Goal: Transaction & Acquisition: Obtain resource

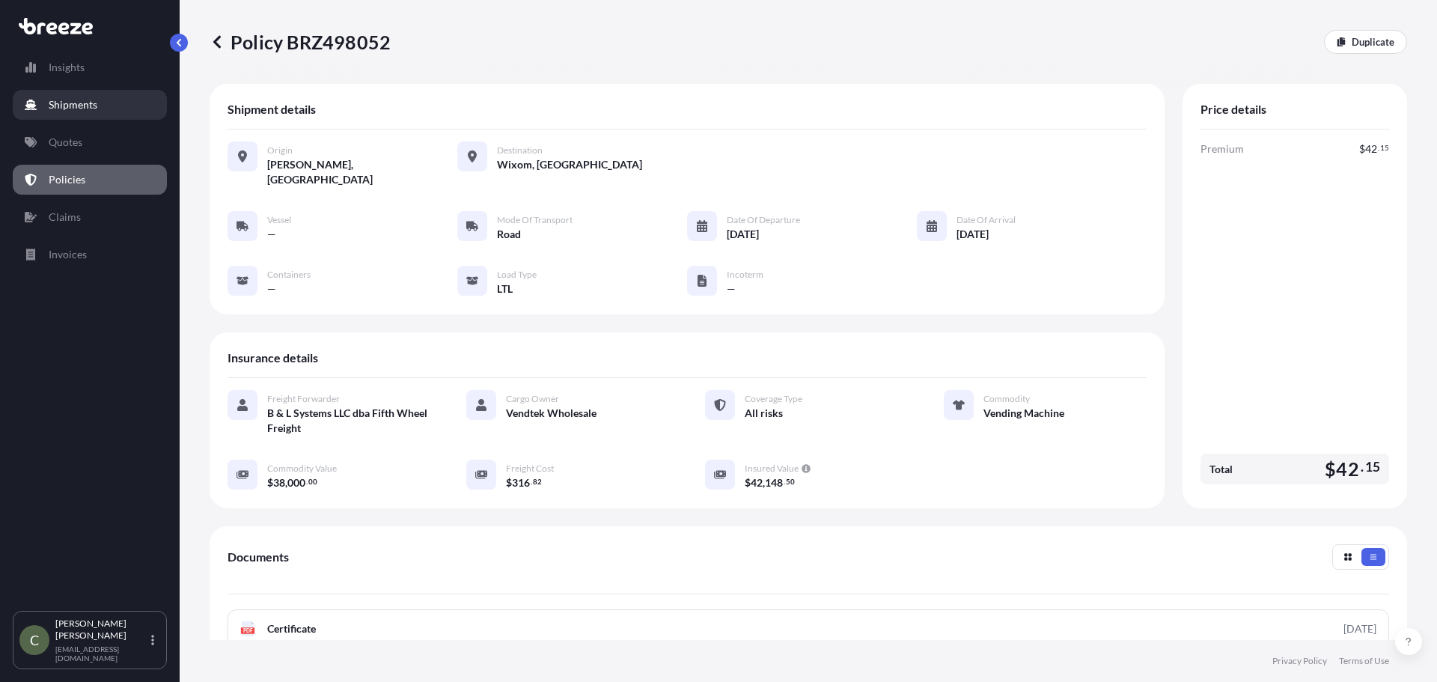
click at [70, 104] on p "Shipments" at bounding box center [73, 104] width 49 height 15
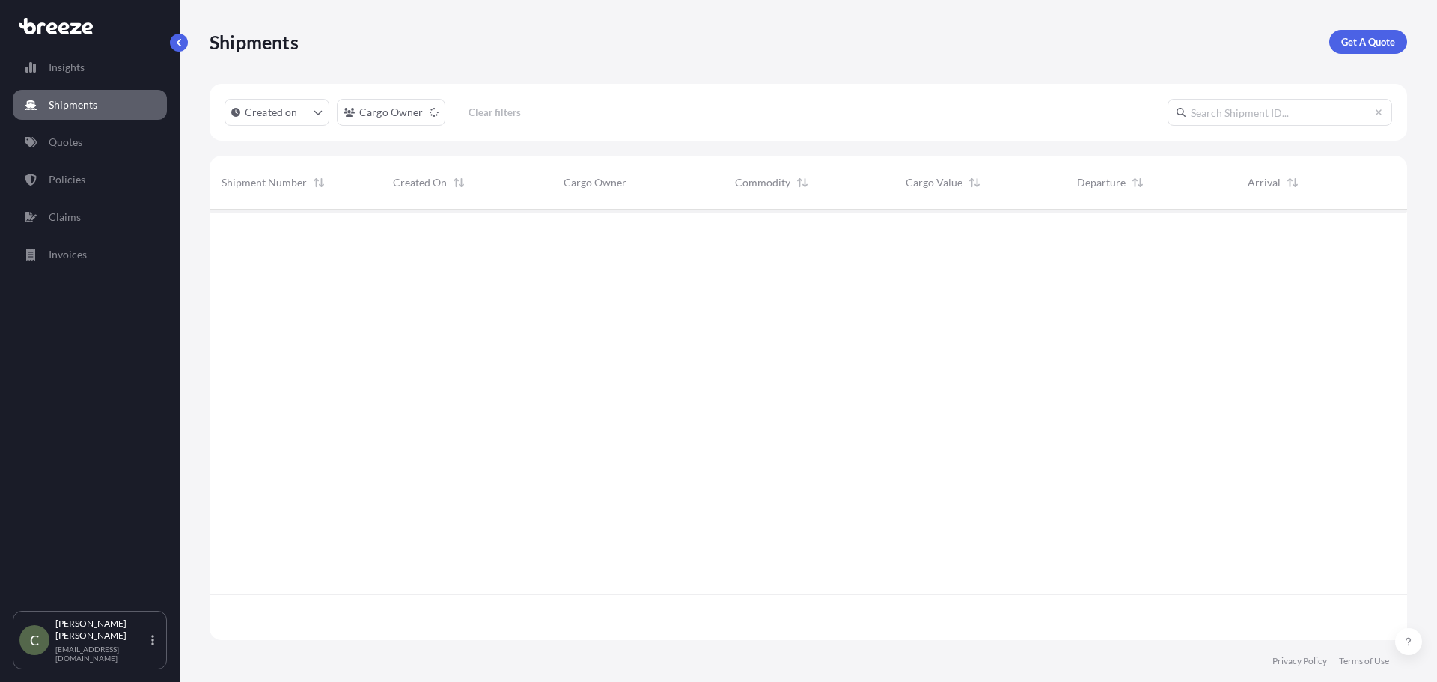
scroll to position [427, 1186]
click at [64, 133] on link "Quotes" at bounding box center [90, 142] width 154 height 30
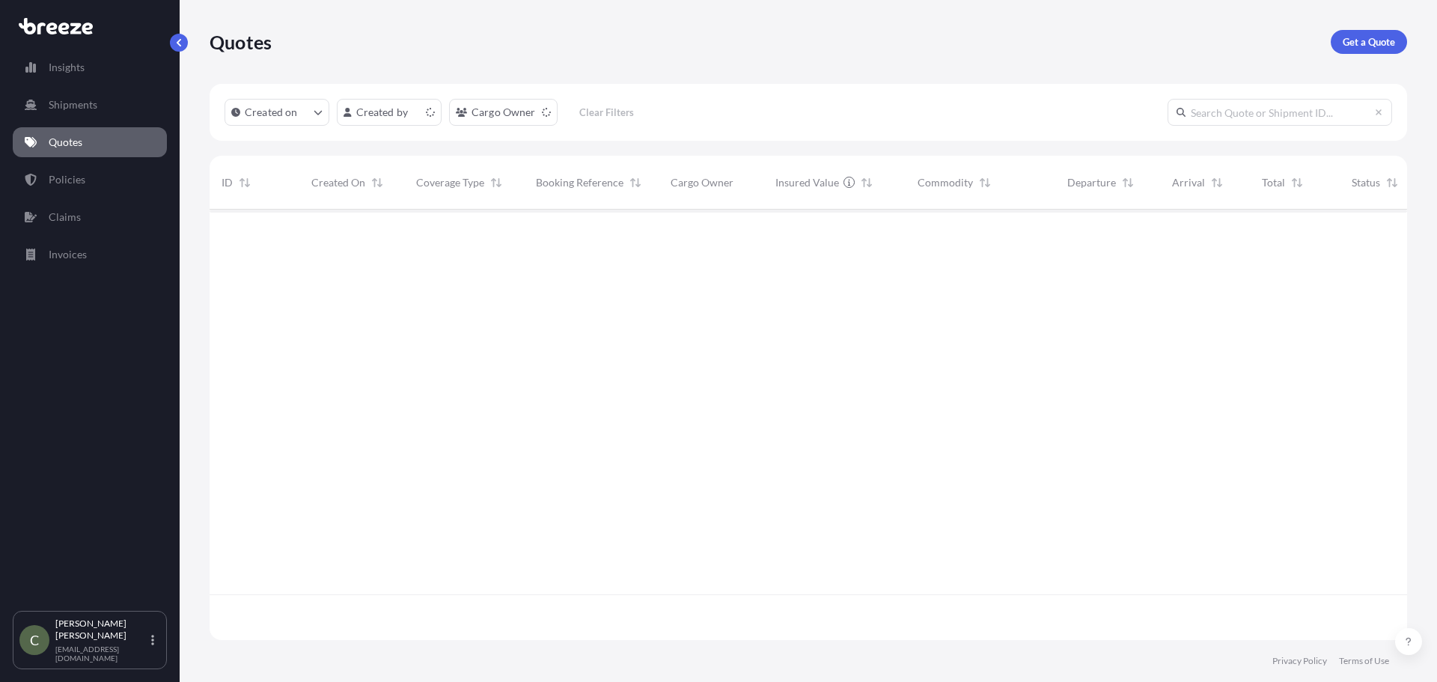
scroll to position [427, 1186]
click at [1364, 37] on p "Get a Quote" at bounding box center [1369, 41] width 52 height 15
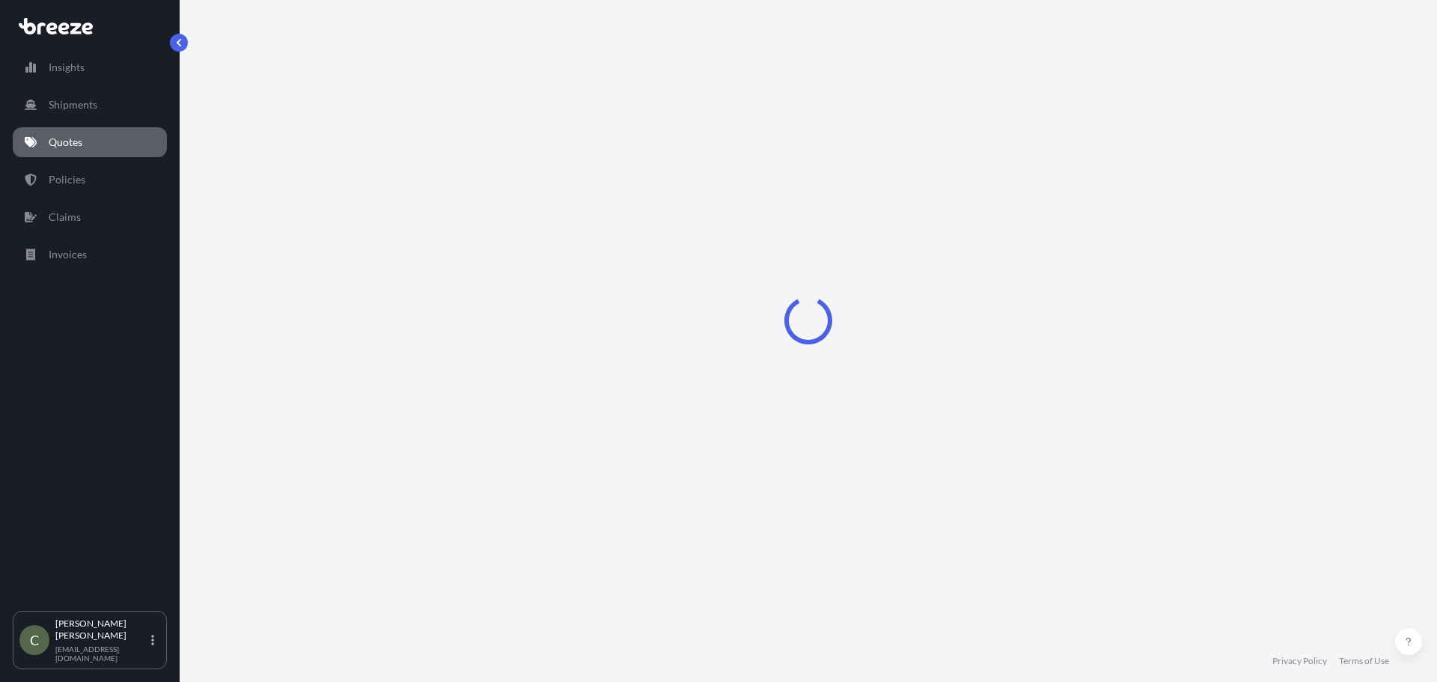
select select "Sea"
select select "1"
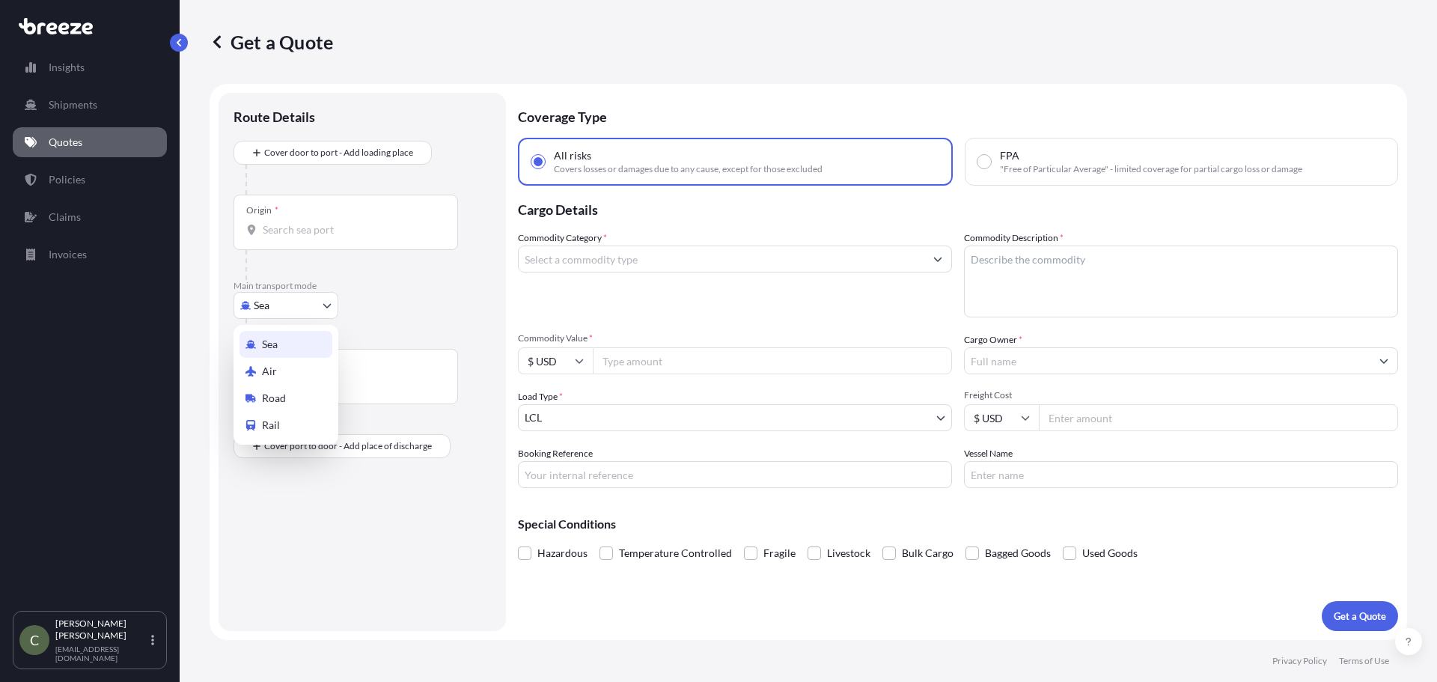
click at [327, 306] on body "Insights Shipments Quotes Policies Claims Invoices C [PERSON_NAME] [EMAIL_ADDRE…" at bounding box center [718, 341] width 1437 height 682
click at [284, 392] on span "Road" at bounding box center [274, 398] width 24 height 15
select select "Road"
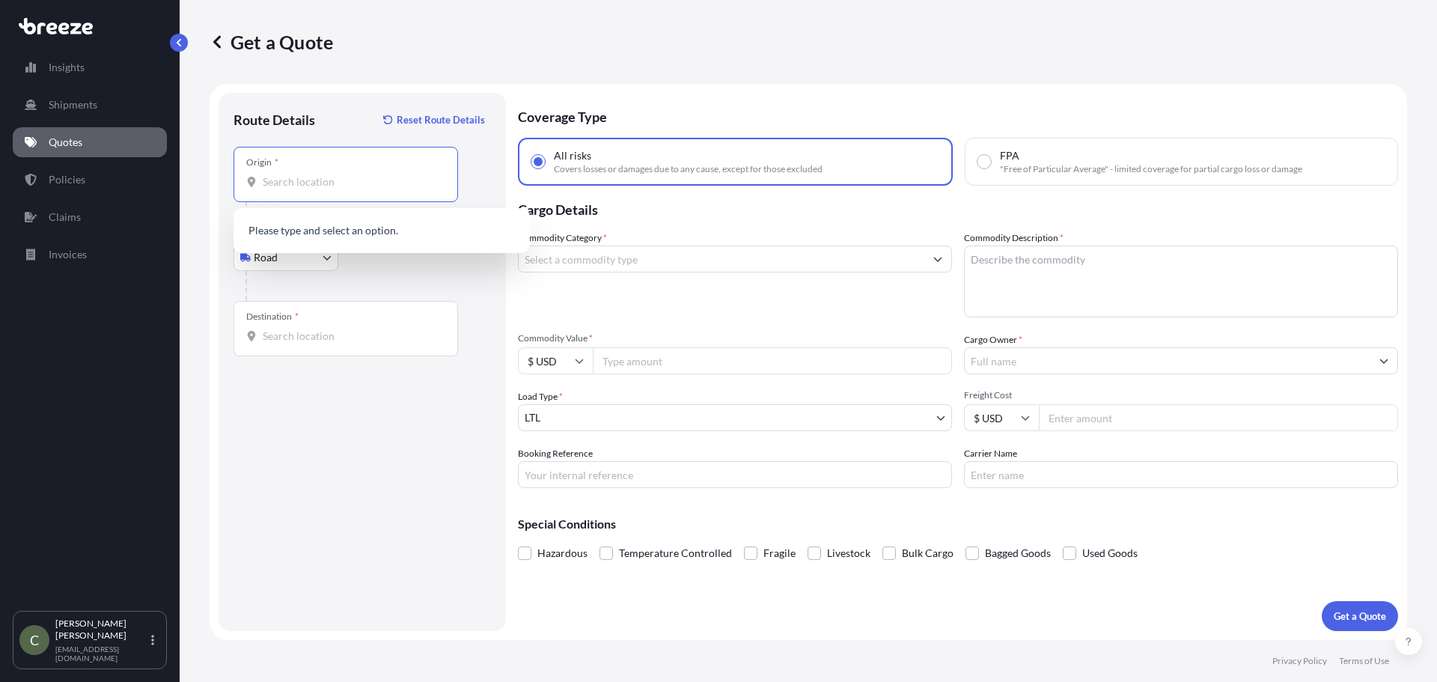
click at [283, 186] on input "Origin *" at bounding box center [351, 181] width 177 height 15
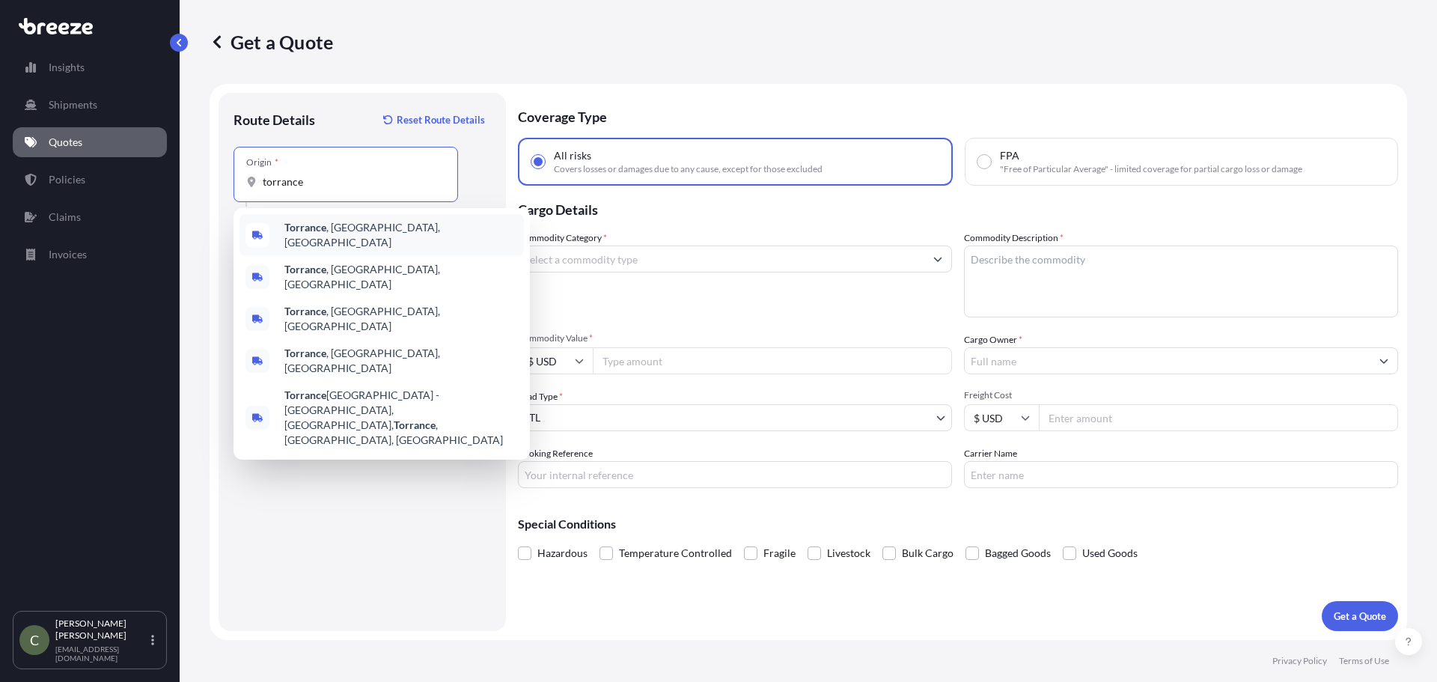
click at [358, 234] on span "[GEOGRAPHIC_DATA] , [GEOGRAPHIC_DATA], [GEOGRAPHIC_DATA]" at bounding box center [401, 235] width 234 height 30
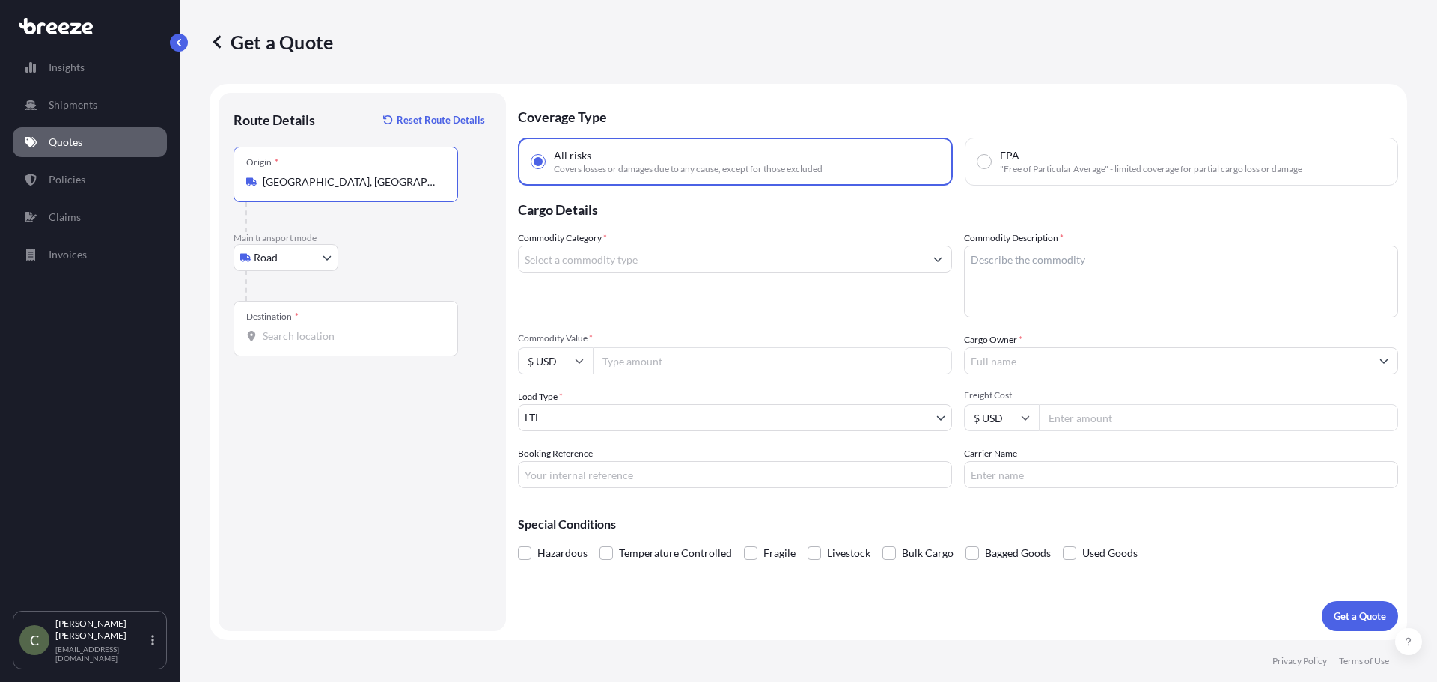
type input "[GEOGRAPHIC_DATA], [GEOGRAPHIC_DATA], [GEOGRAPHIC_DATA]"
click at [293, 324] on div "Destination *" at bounding box center [346, 328] width 225 height 55
click at [293, 329] on input "Destination *" at bounding box center [351, 336] width 177 height 15
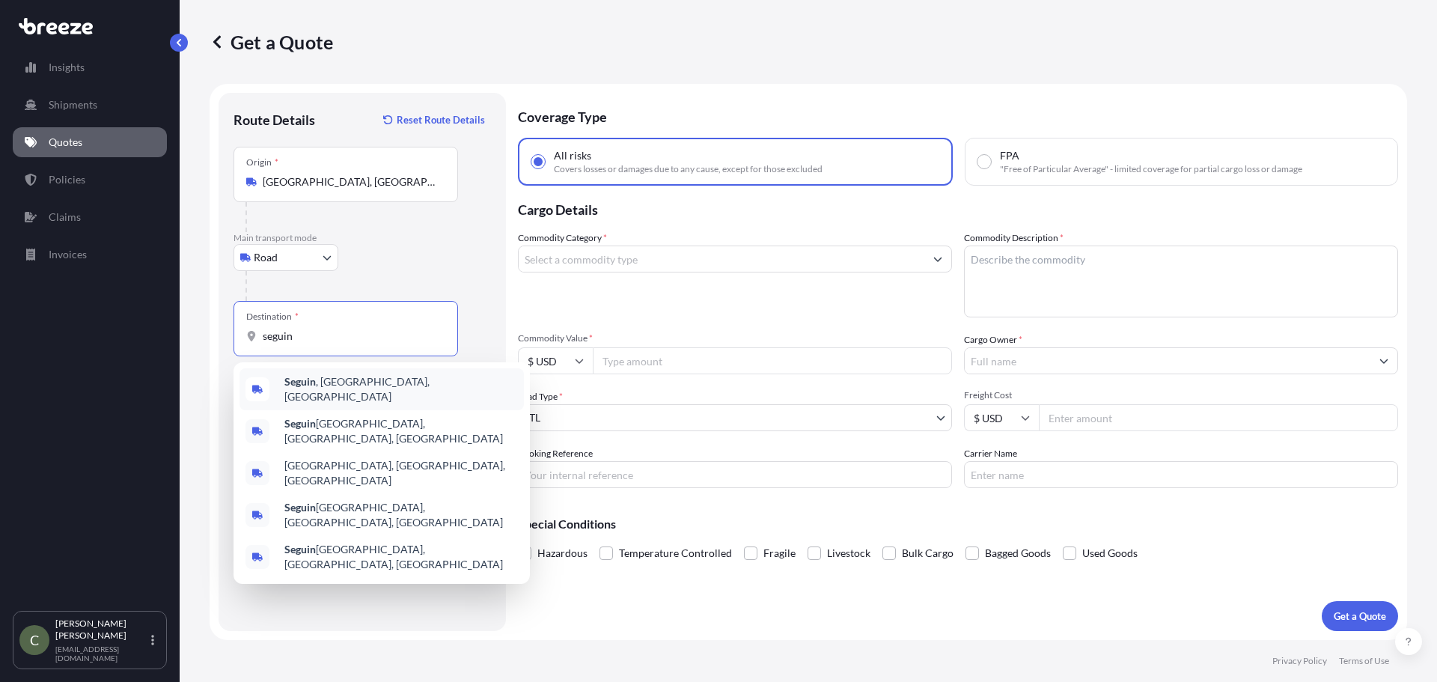
click at [338, 388] on span "[GEOGRAPHIC_DATA] , [GEOGRAPHIC_DATA], [GEOGRAPHIC_DATA]" at bounding box center [401, 389] width 234 height 30
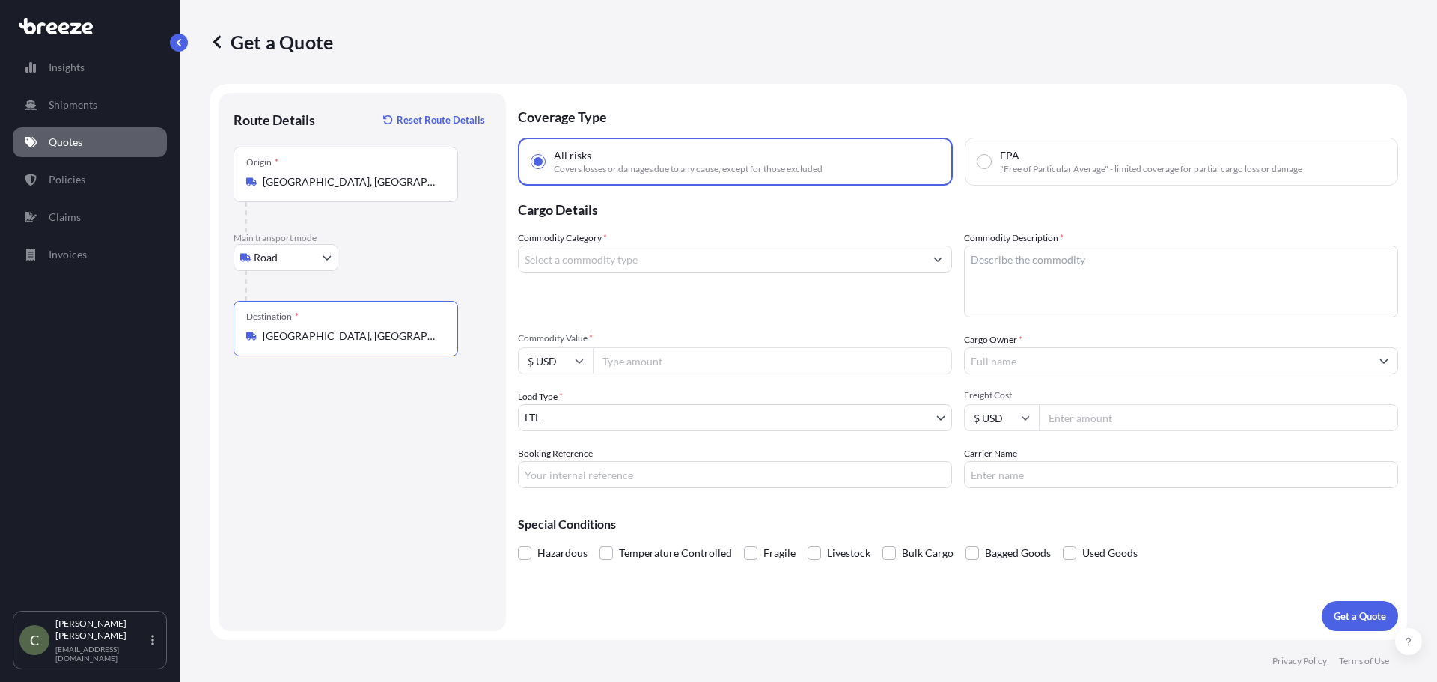
type input "[GEOGRAPHIC_DATA], [GEOGRAPHIC_DATA], [GEOGRAPHIC_DATA]"
click at [641, 260] on input "Commodity Category *" at bounding box center [722, 258] width 406 height 27
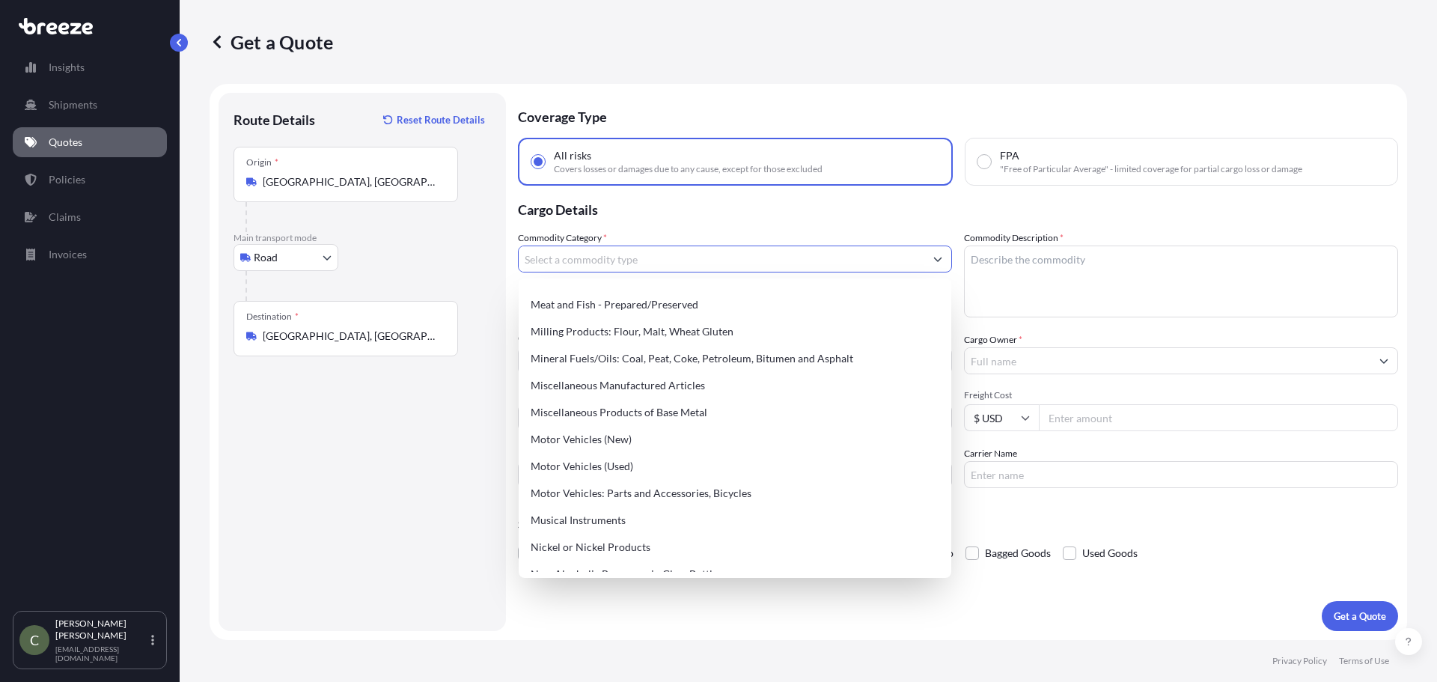
scroll to position [2079, 0]
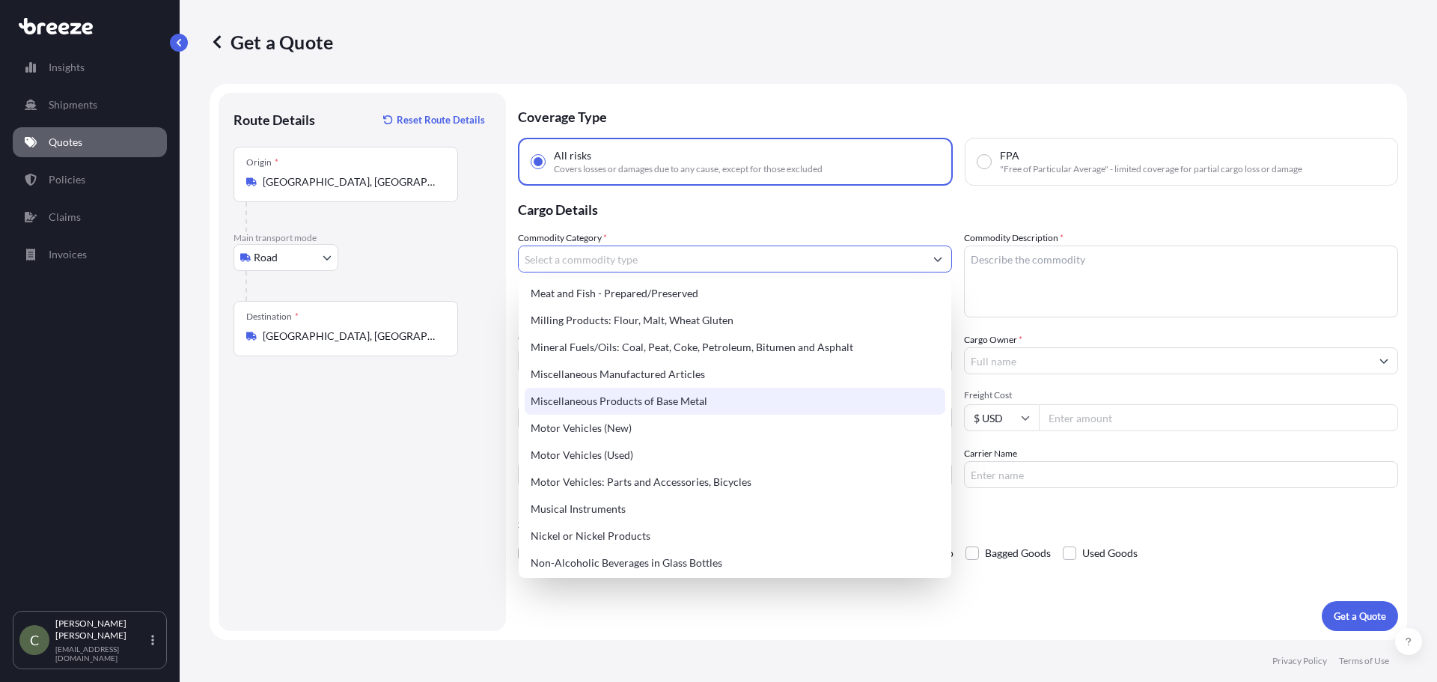
click at [701, 403] on div "Miscellaneous Products of Base Metal" at bounding box center [735, 401] width 421 height 27
type input "Miscellaneous Products of Base Metal"
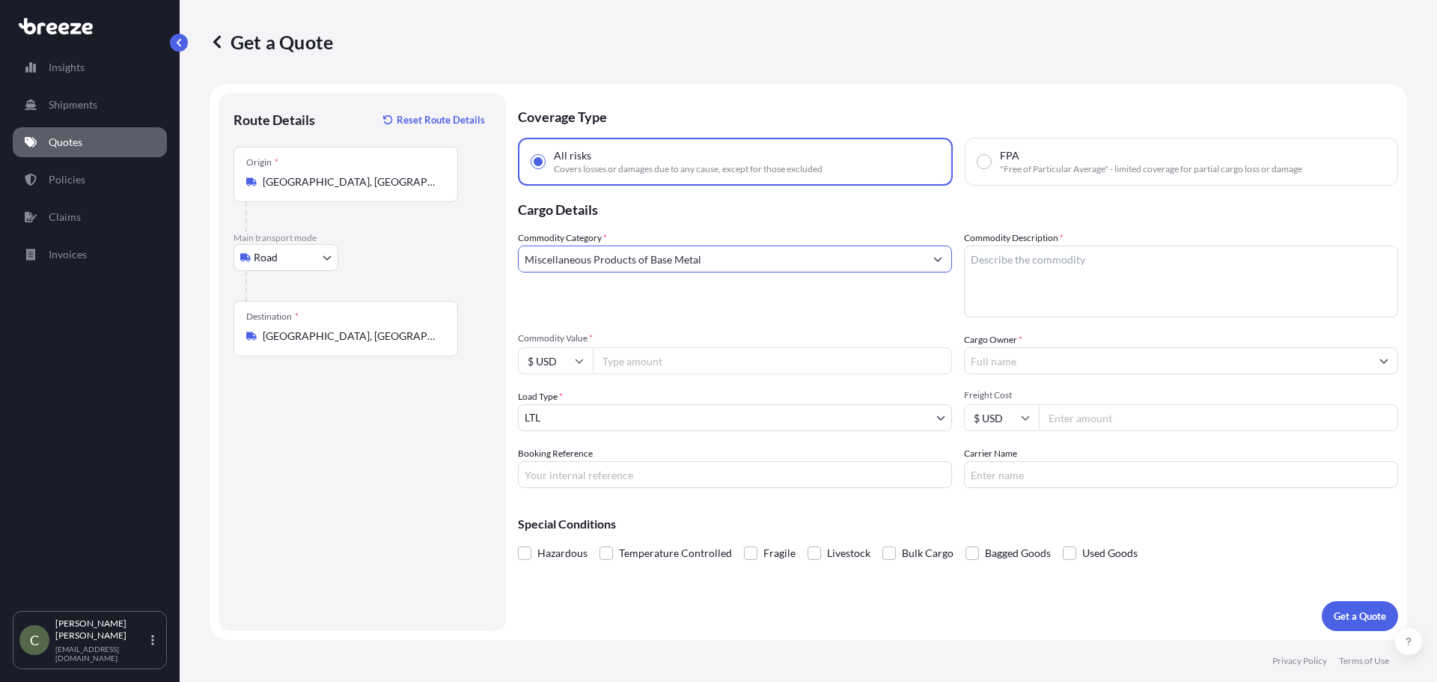
click at [987, 294] on textarea "Commodity Description *" at bounding box center [1181, 281] width 434 height 72
type textarea "Rotor Gear Box"
click at [808, 360] on input "Commodity Value *" at bounding box center [772, 360] width 359 height 27
type input "11990"
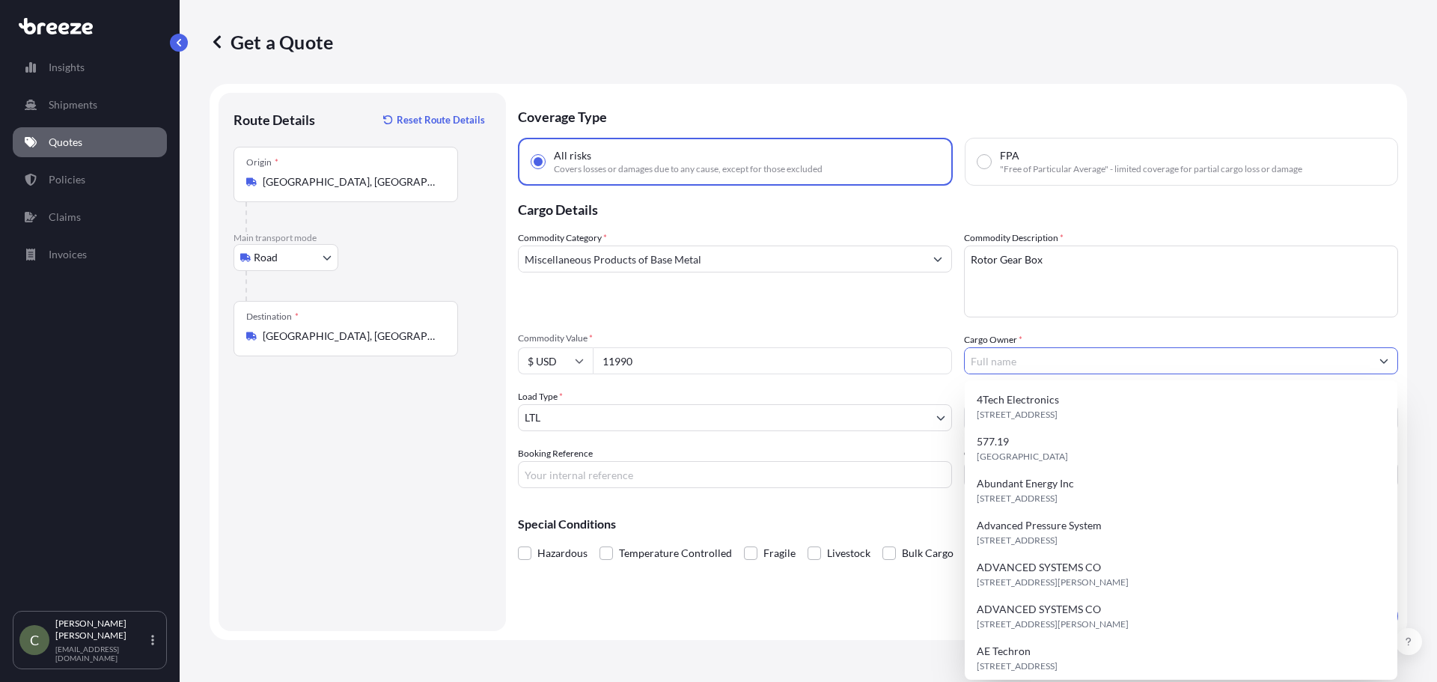
click at [986, 367] on input "Cargo Owner *" at bounding box center [1168, 360] width 406 height 27
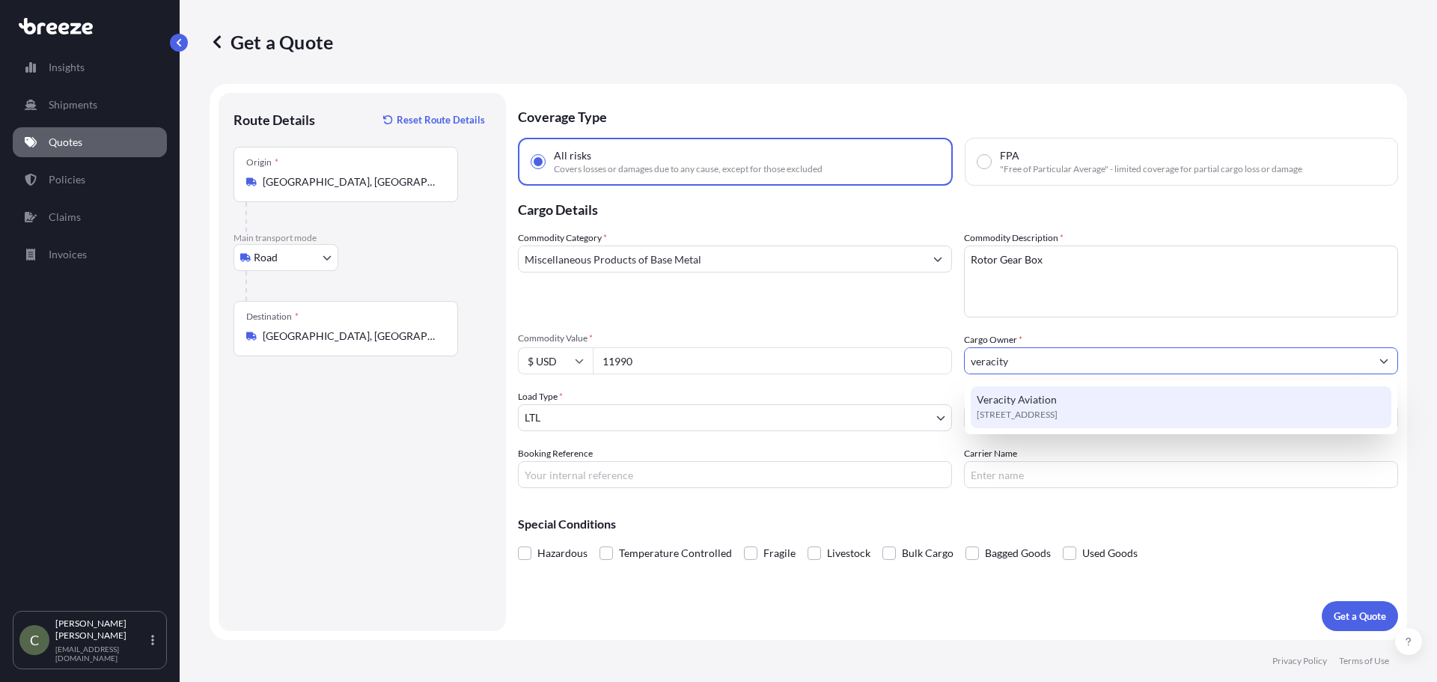
click at [1017, 410] on span "[STREET_ADDRESS]" at bounding box center [1017, 414] width 81 height 15
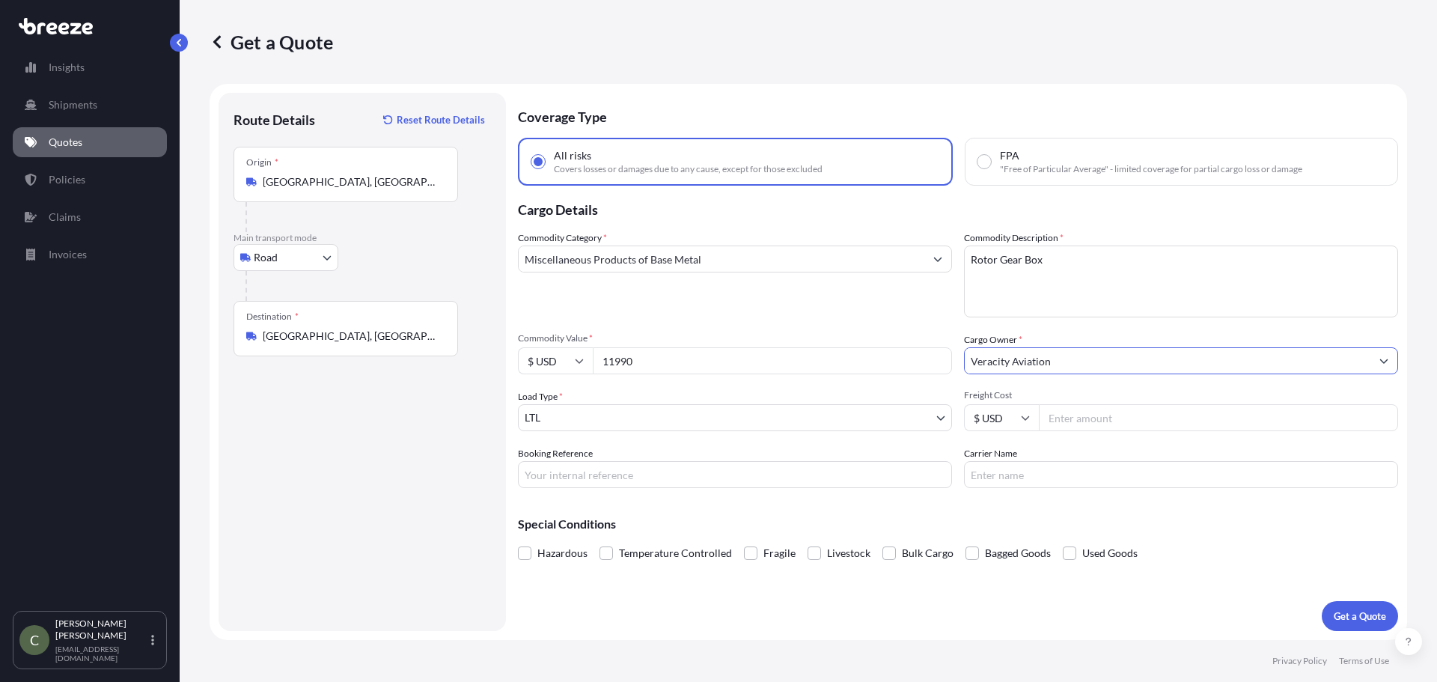
type input "Veracity Aviation"
click at [1092, 419] on input "Freight Cost" at bounding box center [1218, 417] width 359 height 27
type input "617.8"
click at [1168, 513] on div "Special Conditions Hazardous Temperature Controlled Fragile Livestock Bulk Carg…" at bounding box center [958, 532] width 880 height 64
click at [1337, 617] on p "Get a Quote" at bounding box center [1360, 615] width 52 height 15
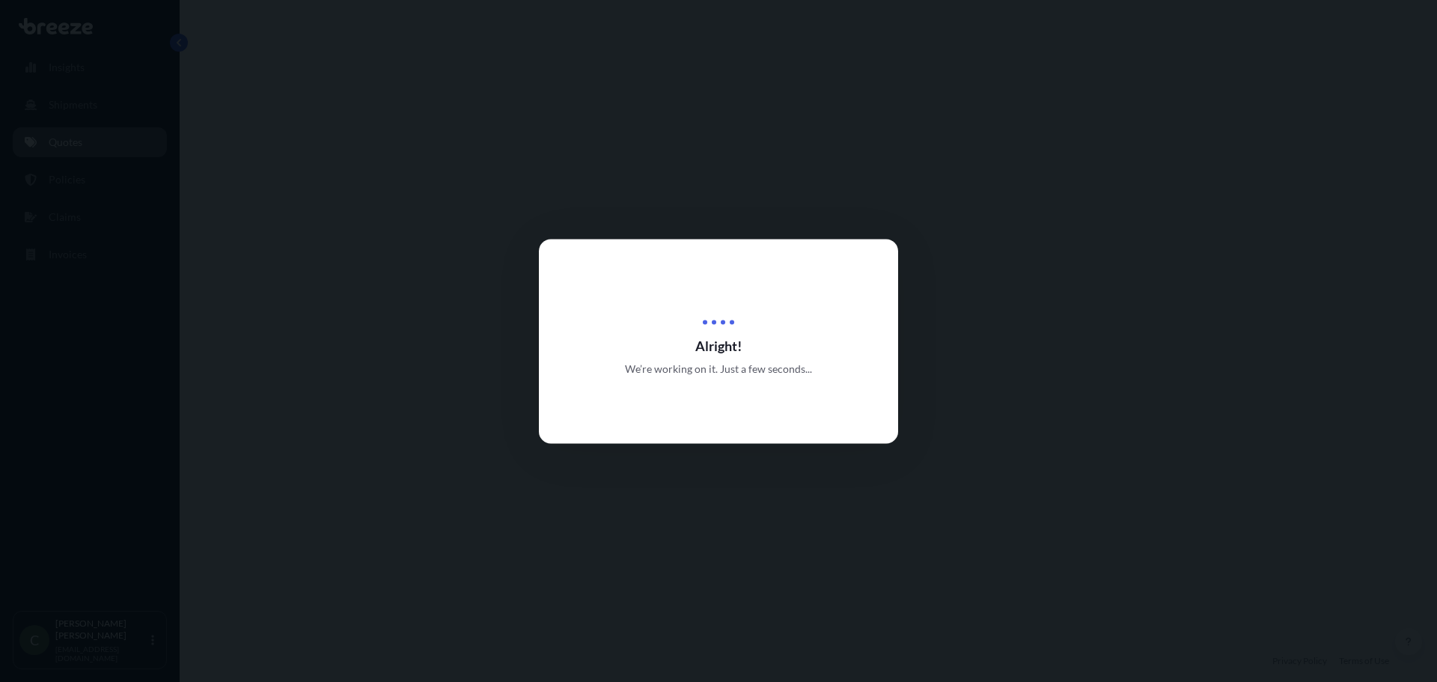
select select "Road"
select select "1"
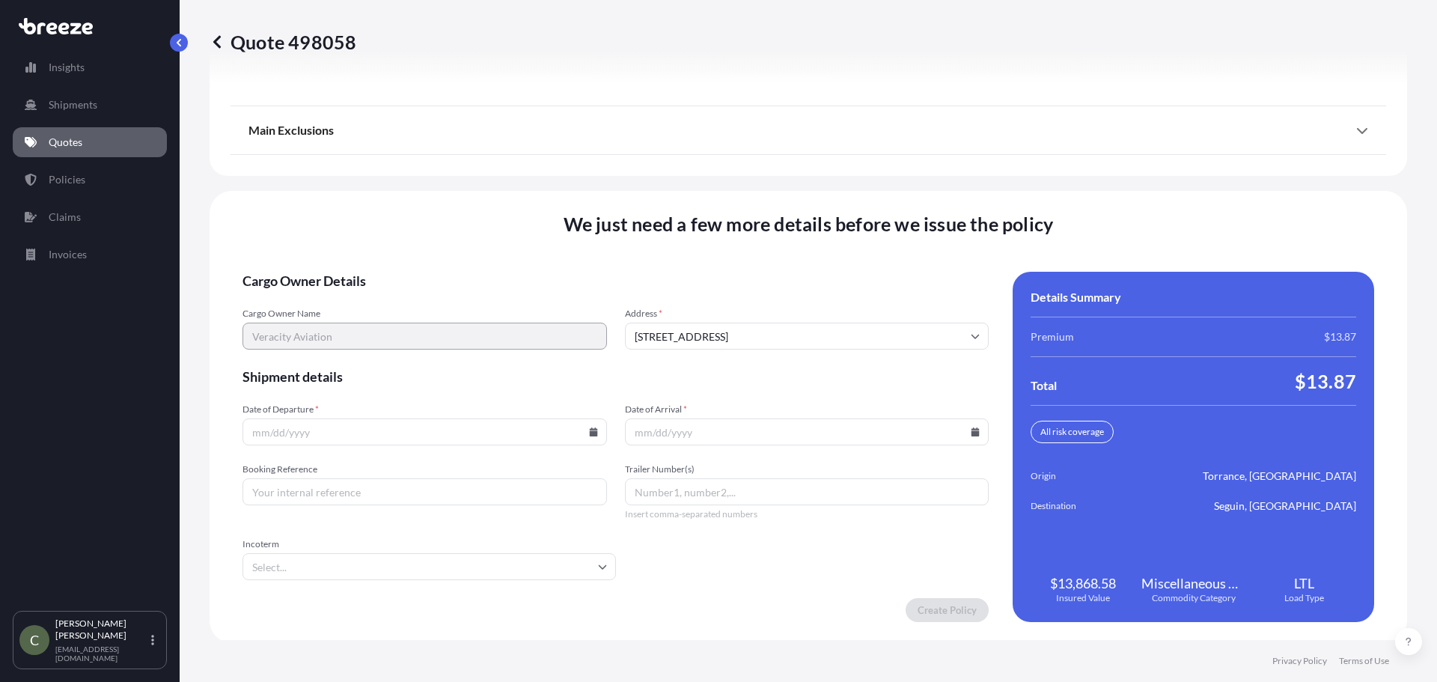
scroll to position [1932, 0]
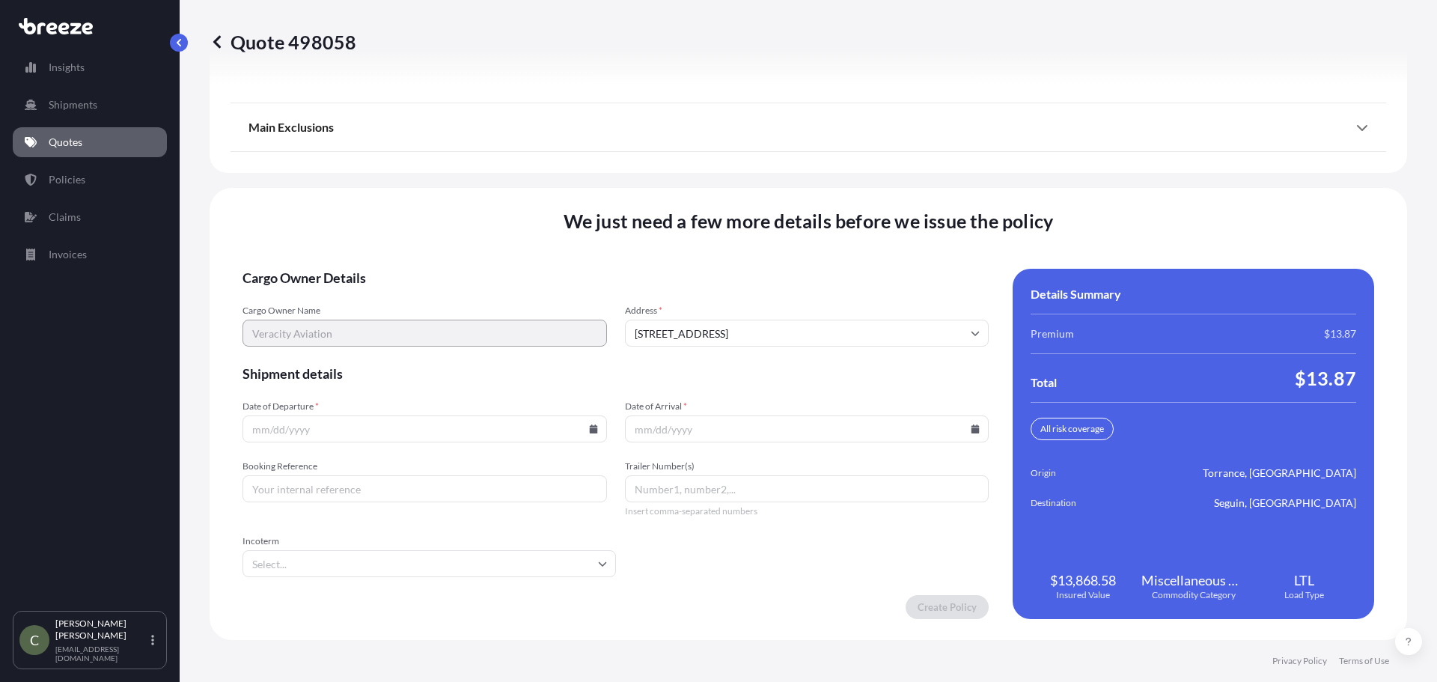
click at [589, 427] on icon at bounding box center [593, 428] width 9 height 9
click at [349, 238] on button "2" at bounding box center [353, 239] width 24 height 24
type input "[DATE]"
click at [971, 427] on icon at bounding box center [975, 428] width 9 height 9
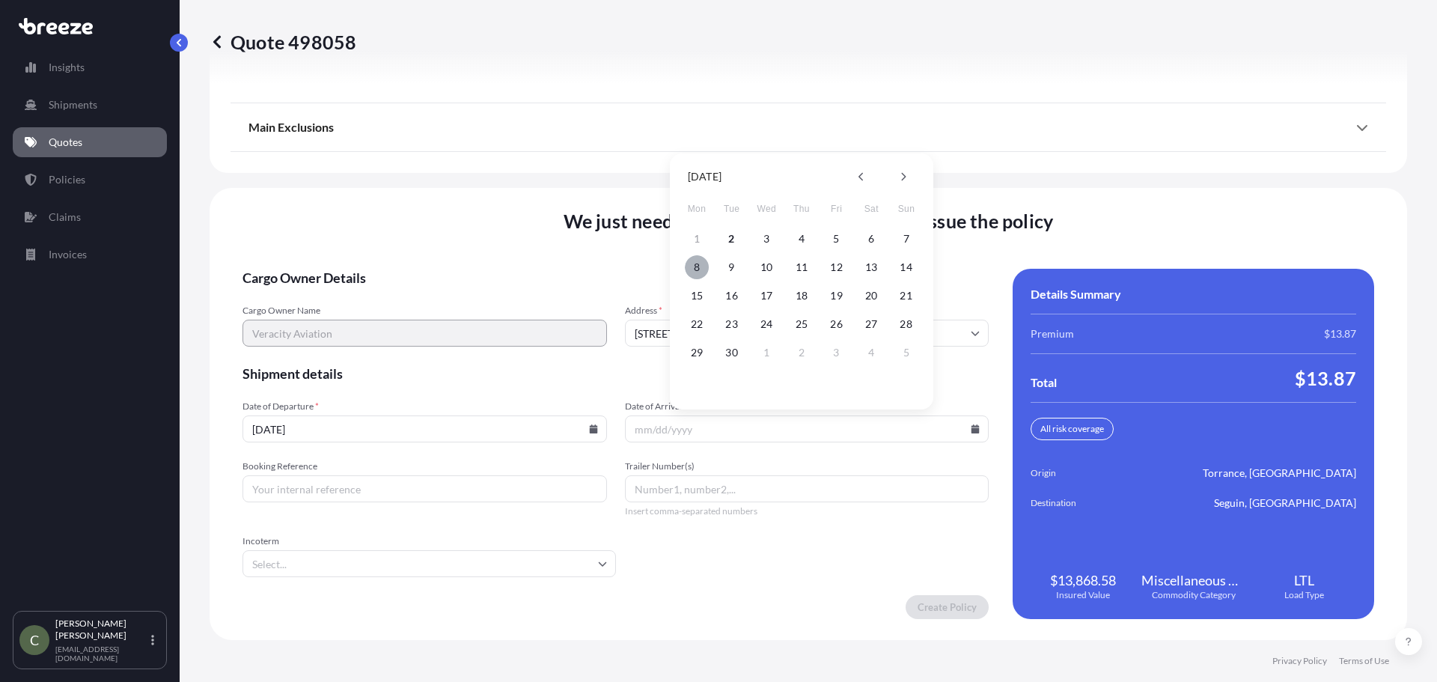
click at [698, 267] on button "8" at bounding box center [697, 267] width 24 height 24
type input "[DATE]"
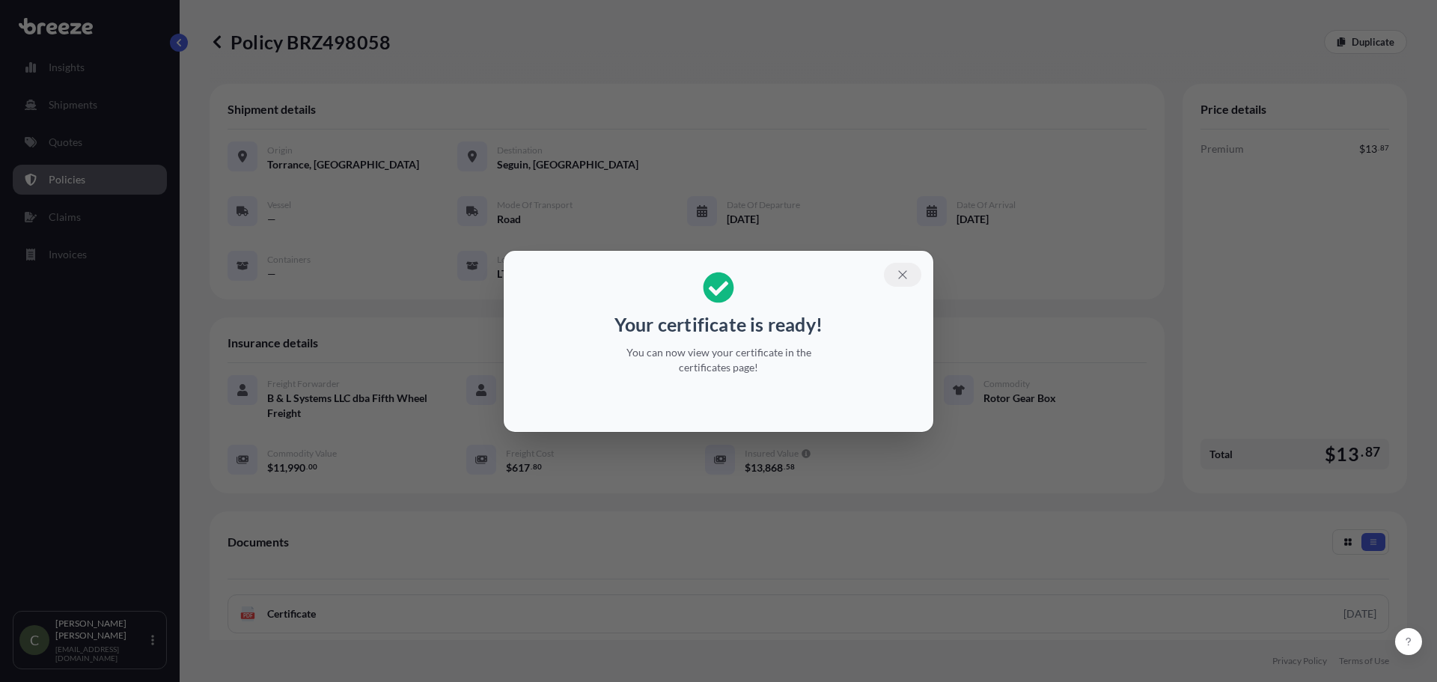
click at [903, 269] on icon "button" at bounding box center [902, 274] width 13 height 13
